Goal: Task Accomplishment & Management: Use online tool/utility

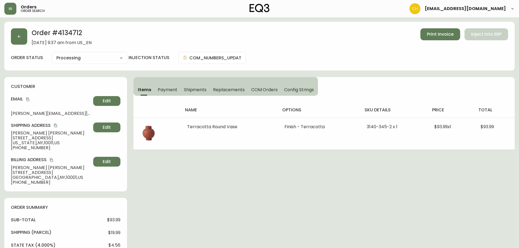
select select "PROCESSING"
click at [11, 8] on icon "button" at bounding box center [10, 9] width 3 height 2
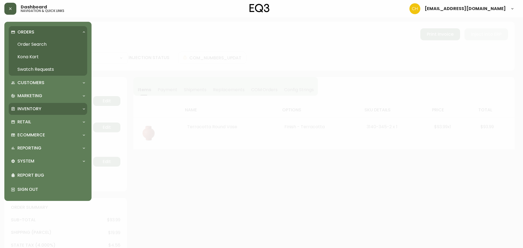
click at [22, 110] on p "Inventory" at bounding box center [29, 109] width 24 height 6
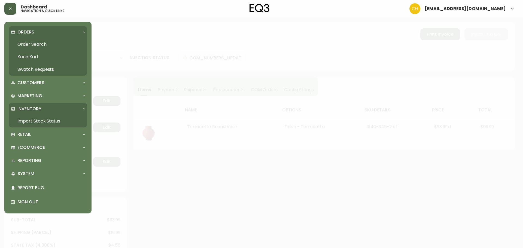
click at [37, 121] on link "Import Stock Status" at bounding box center [48, 121] width 78 height 13
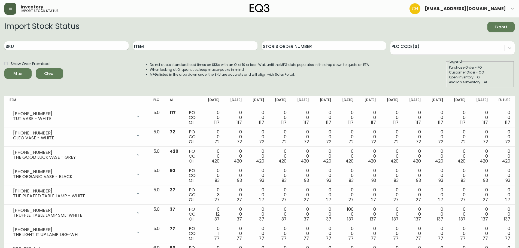
click at [34, 46] on input "SKU" at bounding box center [66, 45] width 124 height 9
click at [4, 68] on button "Filter" at bounding box center [17, 73] width 27 height 10
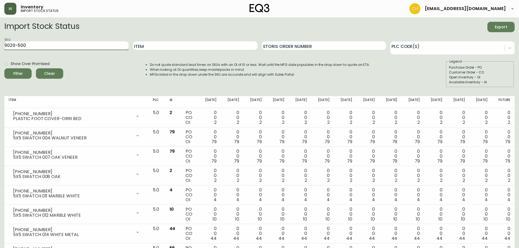
drag, startPoint x: 37, startPoint y: 43, endPoint x: 40, endPoint y: 42, distance: 3.4
click at [39, 42] on input "9020-500" at bounding box center [66, 45] width 124 height 9
type input "9020-1000"
click at [4, 68] on button "Filter" at bounding box center [17, 73] width 27 height 10
click at [14, 13] on button "button" at bounding box center [10, 9] width 12 height 12
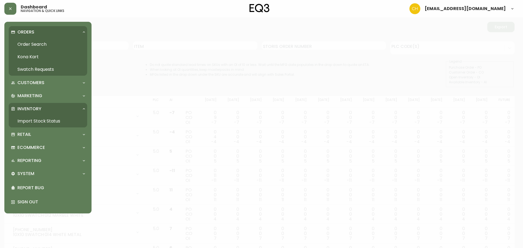
click at [27, 43] on link "Order Search" at bounding box center [48, 44] width 78 height 13
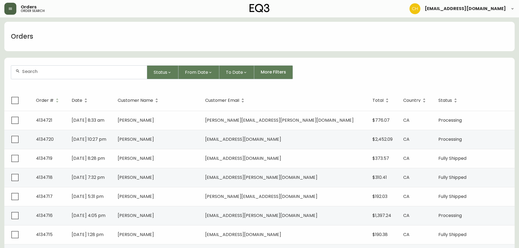
click at [15, 7] on button "button" at bounding box center [10, 9] width 12 height 12
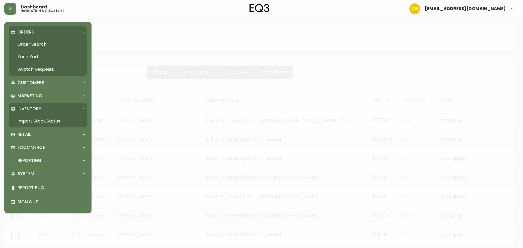
click at [29, 108] on p "Inventory" at bounding box center [29, 109] width 24 height 6
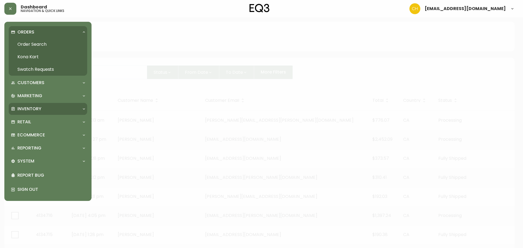
click at [30, 109] on p "Inventory" at bounding box center [29, 109] width 24 height 6
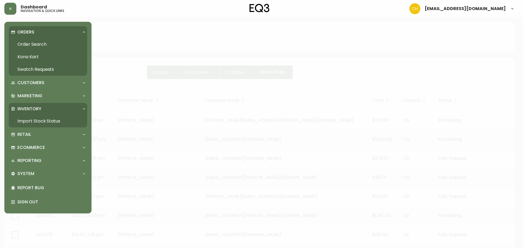
click at [31, 120] on link "Import Stock Status" at bounding box center [48, 121] width 78 height 13
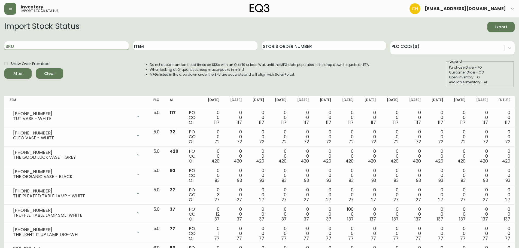
click at [45, 45] on input "SKU" at bounding box center [66, 45] width 124 height 9
click at [4, 68] on button "Filter" at bounding box center [17, 73] width 27 height 10
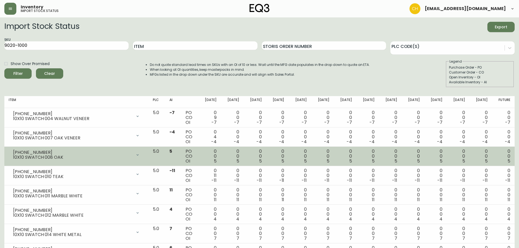
click at [113, 154] on div "[PHONE_NUMBER]" at bounding box center [72, 152] width 119 height 5
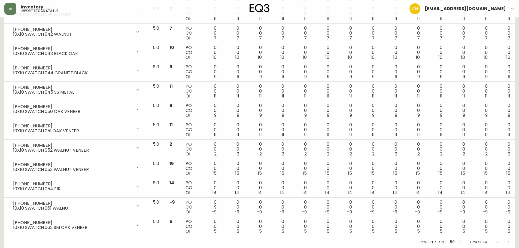
scroll to position [433, 0]
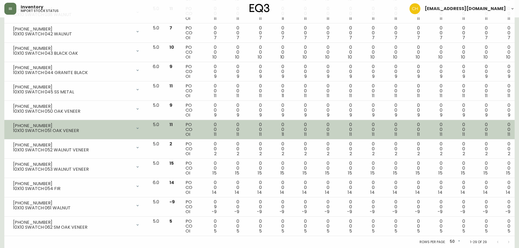
click at [111, 133] on div "10X10 SWATCH 051 OAK VENEER" at bounding box center [72, 130] width 119 height 5
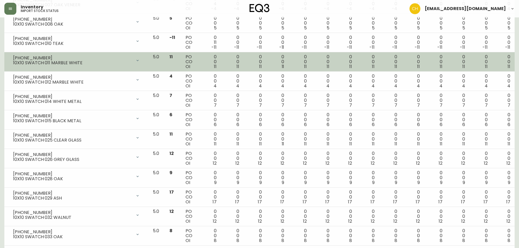
scroll to position [0, 0]
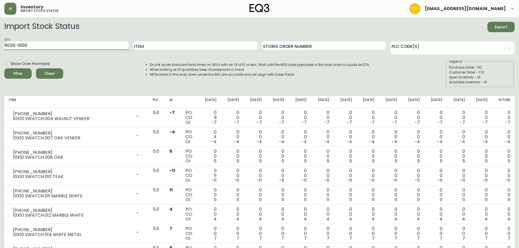
drag, startPoint x: 58, startPoint y: 47, endPoint x: 62, endPoint y: 44, distance: 4.6
click at [58, 46] on input "9020-1000" at bounding box center [66, 45] width 124 height 9
type input "9020-5000"
click at [4, 68] on button "Filter" at bounding box center [17, 73] width 27 height 10
drag, startPoint x: 36, startPoint y: 45, endPoint x: 0, endPoint y: 46, distance: 36.0
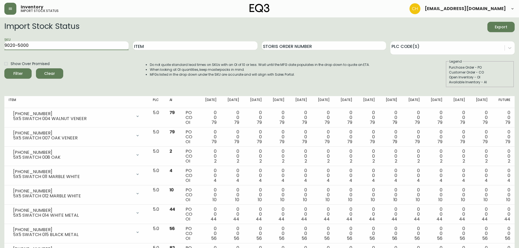
click at [9, 11] on button "button" at bounding box center [10, 9] width 12 height 12
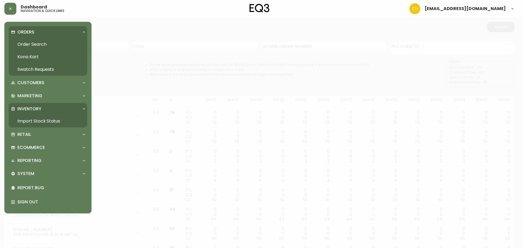
click at [31, 44] on link "Order Search" at bounding box center [48, 44] width 78 height 13
